Goal: Task Accomplishment & Management: Manage account settings

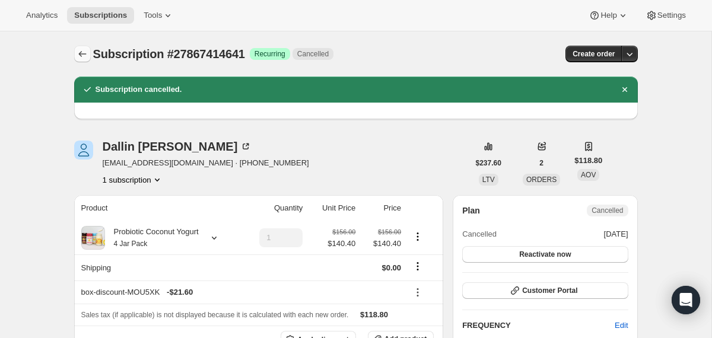
click at [84, 53] on icon "Subscriptions" at bounding box center [83, 54] width 12 height 12
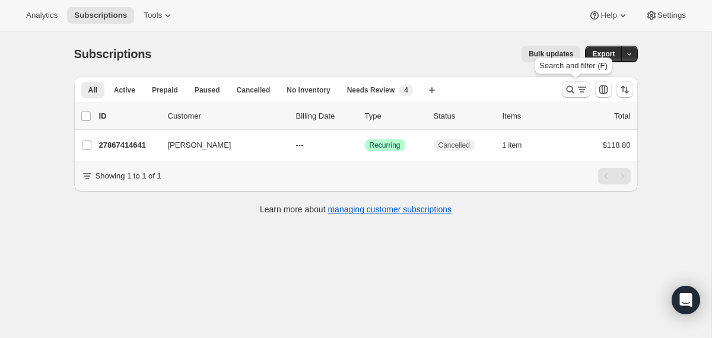
click at [571, 91] on icon "Search and filter results" at bounding box center [570, 90] width 8 height 8
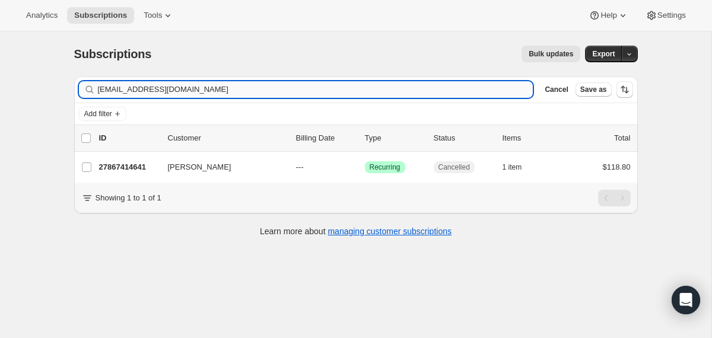
click at [405, 91] on input "[EMAIL_ADDRESS][DOMAIN_NAME]" at bounding box center [316, 89] width 436 height 17
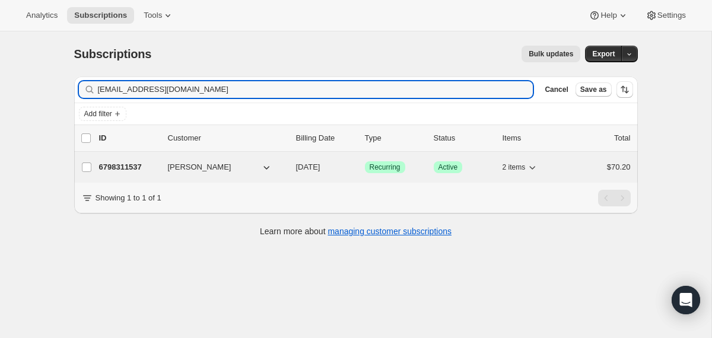
type input "[EMAIL_ADDRESS][DOMAIN_NAME]"
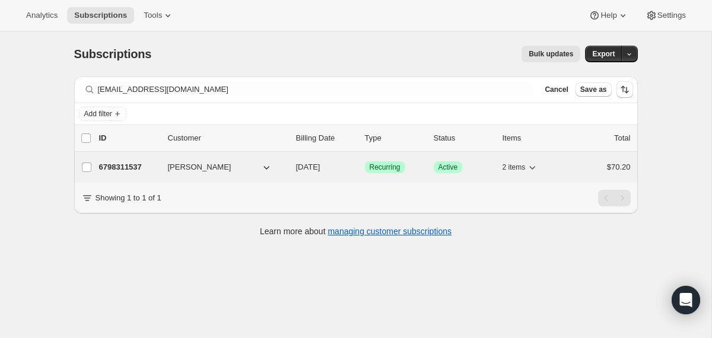
click at [285, 166] on div "[PERSON_NAME]" at bounding box center [227, 167] width 119 height 12
